Goal: Book appointment/travel/reservation

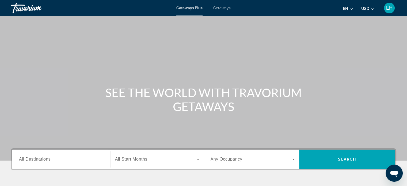
click at [220, 8] on span "Getaways" at bounding box center [221, 8] width 17 height 4
click at [373, 8] on icon "Change currency" at bounding box center [373, 9] width 4 height 4
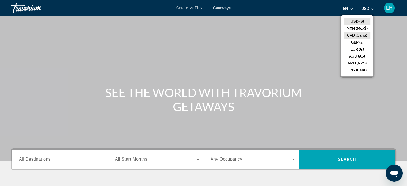
click at [355, 36] on button "CAD (Can$)" at bounding box center [357, 35] width 26 height 7
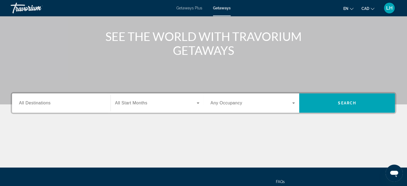
scroll to position [59, 0]
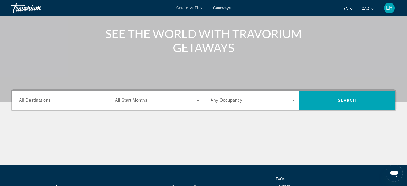
click at [31, 100] on span "All Destinations" at bounding box center [35, 100] width 32 height 5
click at [31, 100] on input "Destination All Destinations" at bounding box center [61, 100] width 85 height 6
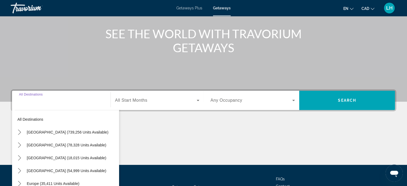
scroll to position [103, 0]
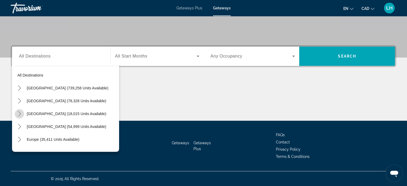
click at [20, 114] on icon "Toggle Canada (18,015 units available) submenu" at bounding box center [19, 113] width 3 height 5
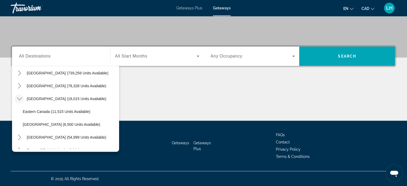
scroll to position [16, 0]
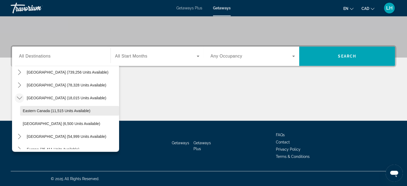
click at [41, 111] on span "Eastern Canada (11,515 units available)" at bounding box center [57, 111] width 68 height 4
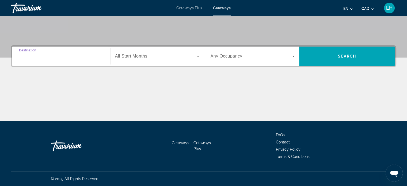
type input "**********"
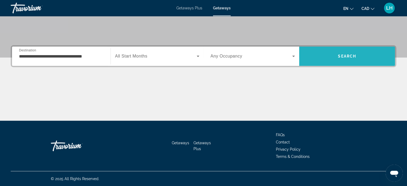
click at [343, 56] on span "Search" at bounding box center [347, 56] width 18 height 4
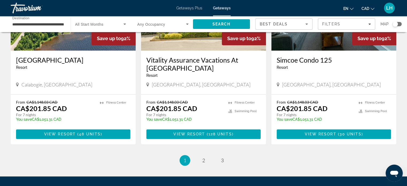
scroll to position [652, 0]
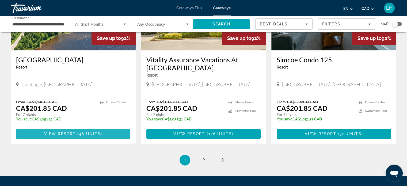
click at [74, 132] on span "View Resort" at bounding box center [60, 134] width 32 height 4
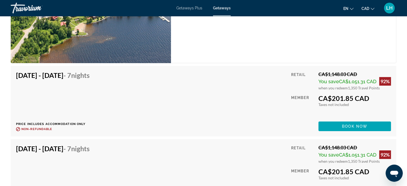
scroll to position [1864, 0]
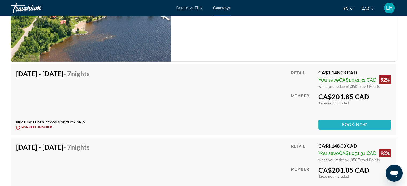
click at [335, 123] on span "Main content" at bounding box center [354, 124] width 73 height 13
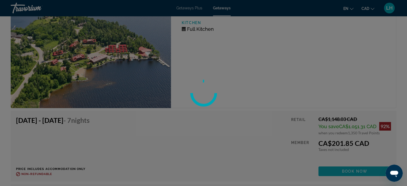
scroll to position [1817, 0]
